Goal: Obtain resource: Download file/media

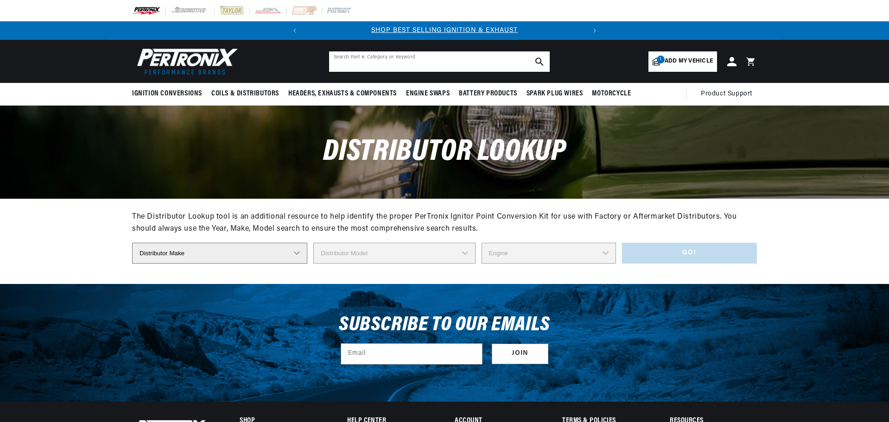
click at [357, 65] on input "text" at bounding box center [439, 61] width 221 height 20
type input "ML186B"
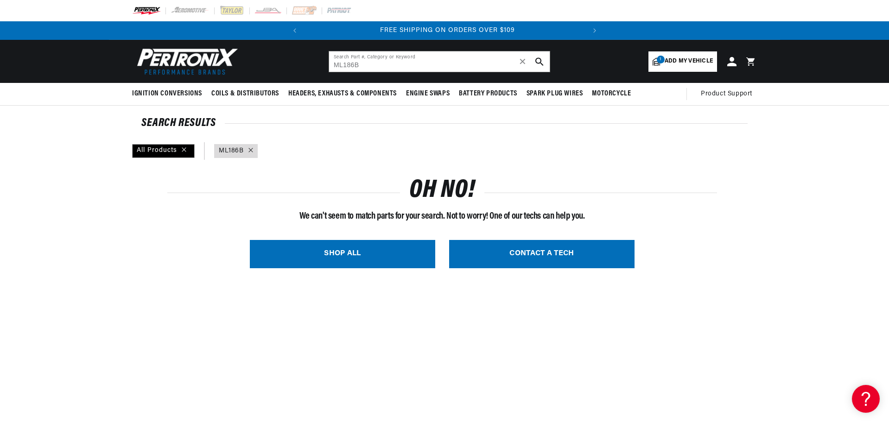
scroll to position [0, 281]
click at [344, 67] on input "ML186B" at bounding box center [439, 61] width 221 height 20
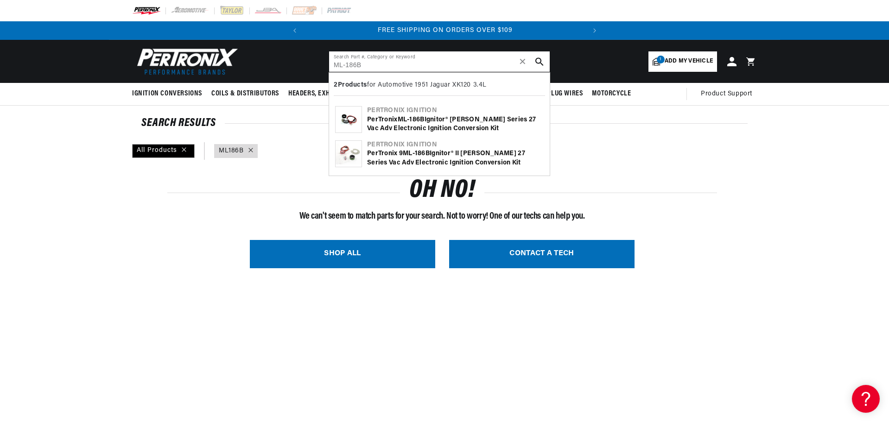
type input "ML-186B"
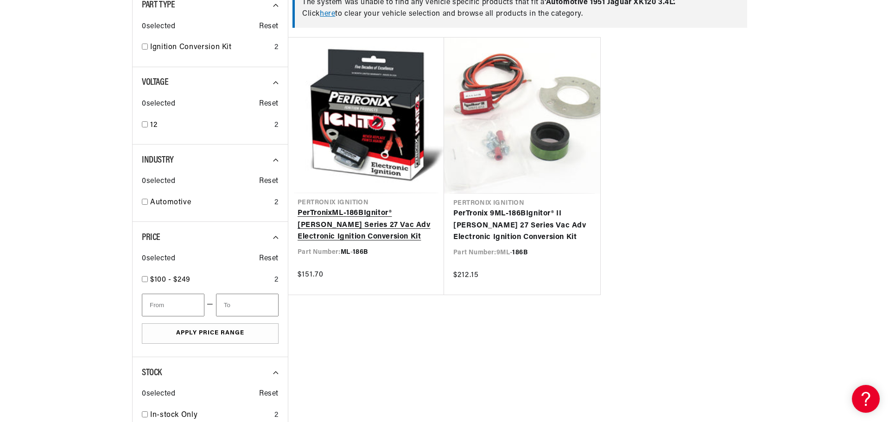
click at [365, 220] on link "PerTronix ML - 186B Ignitor® [PERSON_NAME] Series 27 Vac Adv Electronic Ignitio…" at bounding box center [366, 226] width 137 height 36
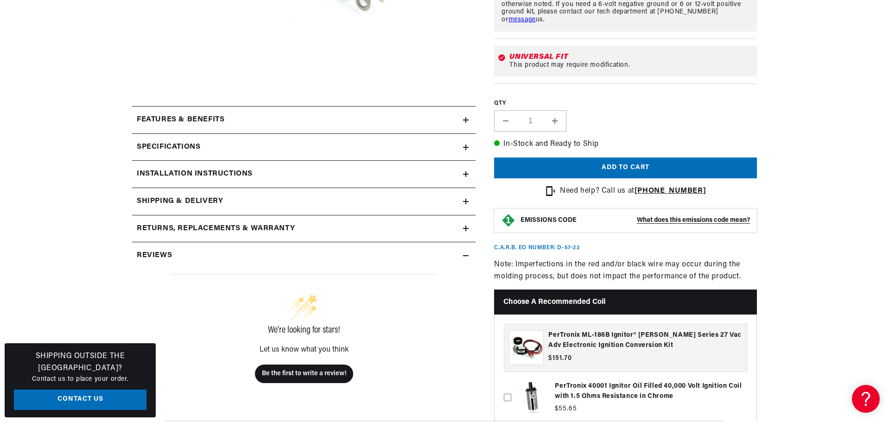
scroll to position [0, 281]
click at [214, 168] on summary "Installation instructions" at bounding box center [303, 174] width 343 height 27
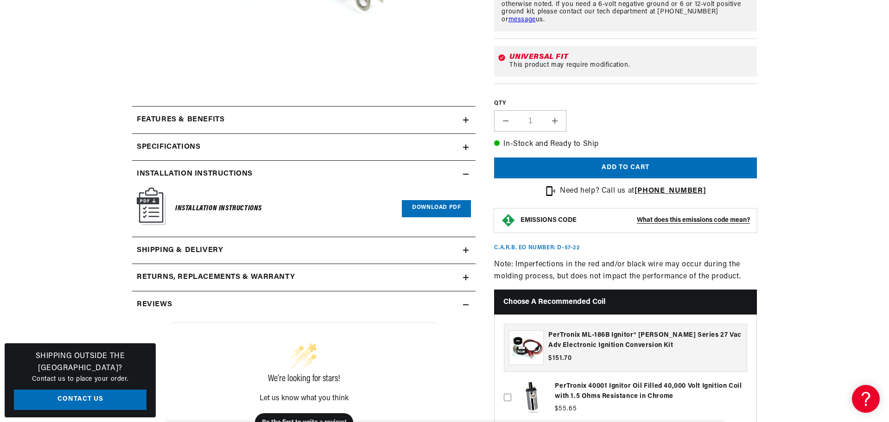
click at [146, 212] on img at bounding box center [151, 207] width 29 height 38
click at [415, 210] on link "Download PDF" at bounding box center [436, 208] width 69 height 17
